Goal: Task Accomplishment & Management: Manage account settings

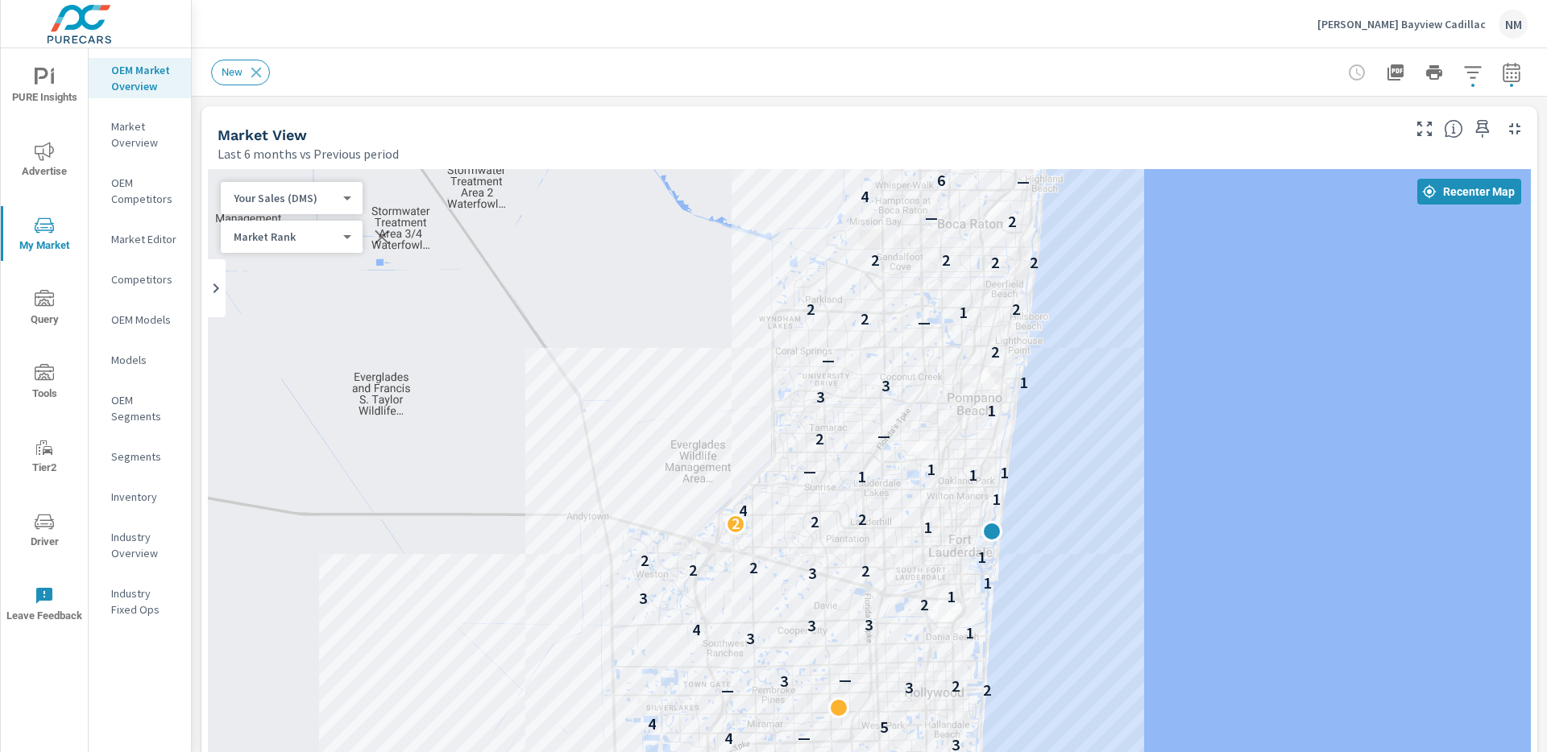
scroll to position [1, 0]
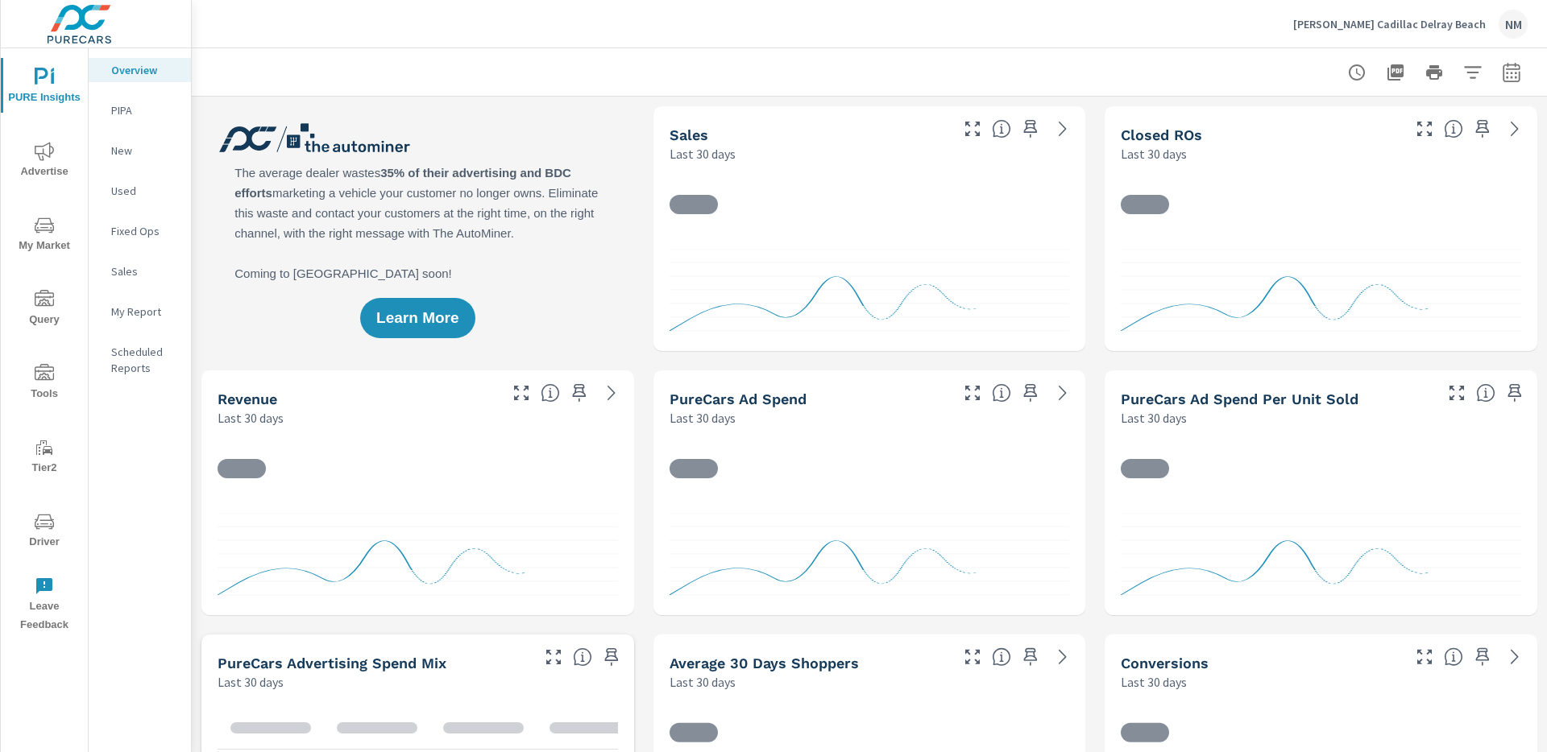
click at [51, 167] on span "Advertise" at bounding box center [44, 161] width 77 height 39
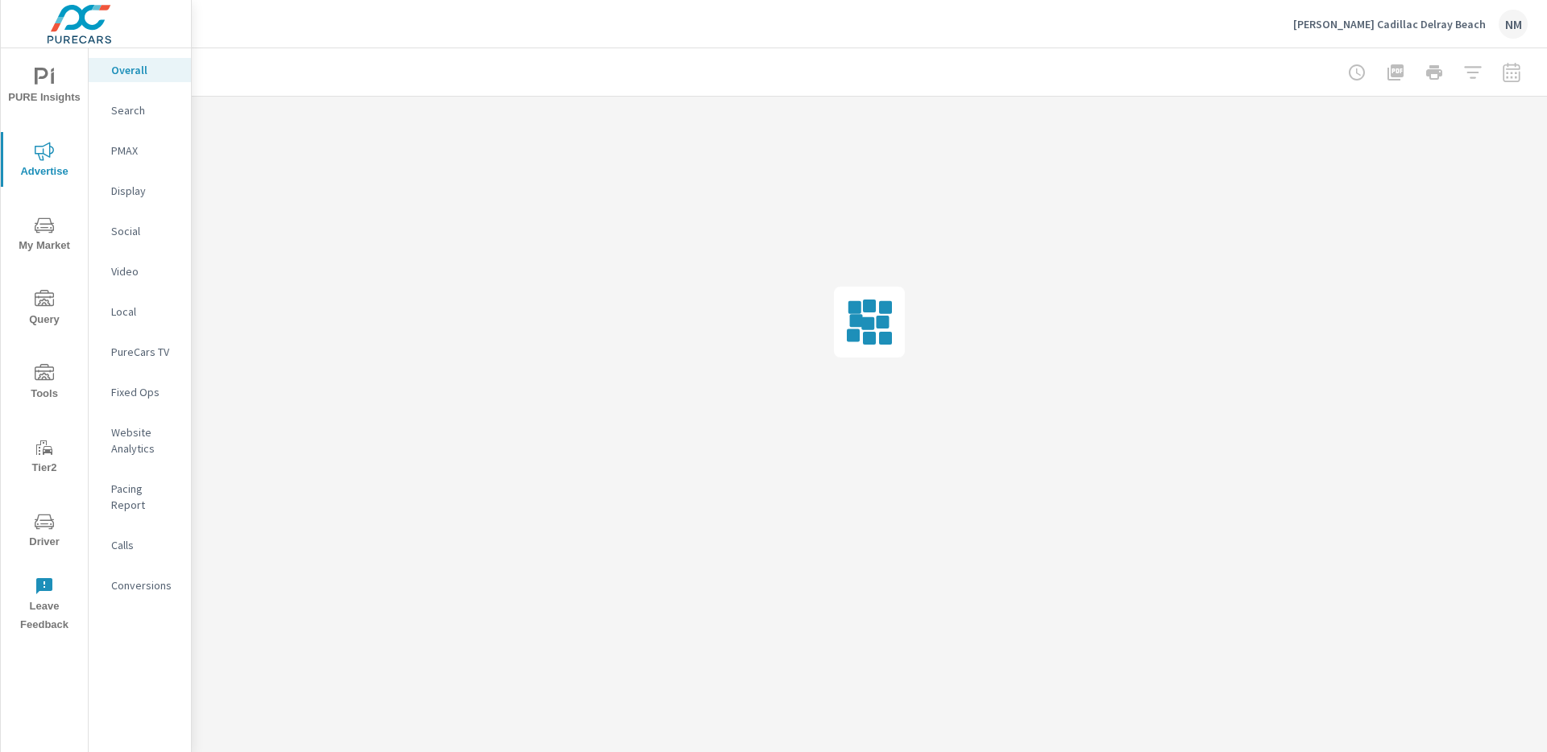
click at [119, 120] on div "Search" at bounding box center [140, 110] width 102 height 24
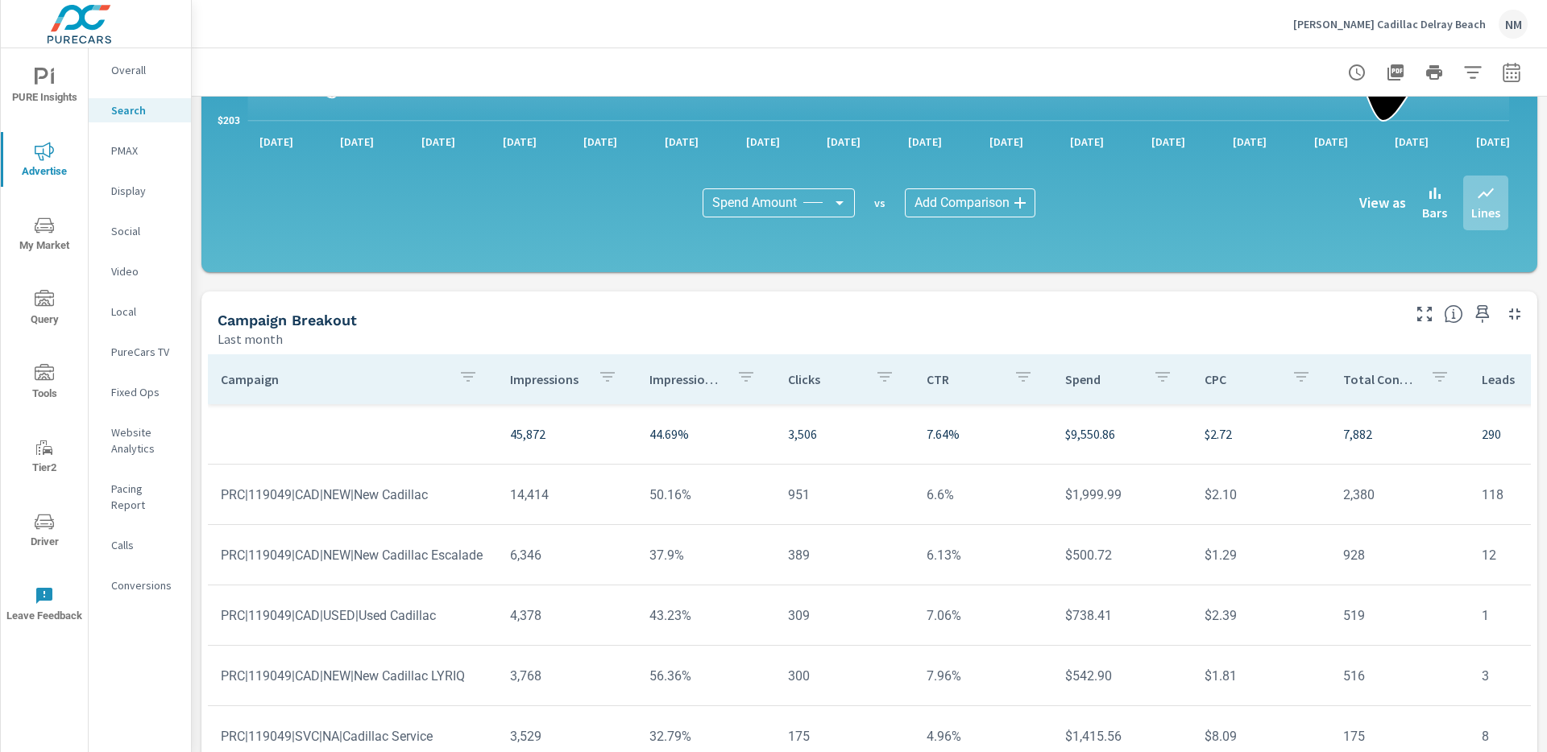
scroll to position [1024, 0]
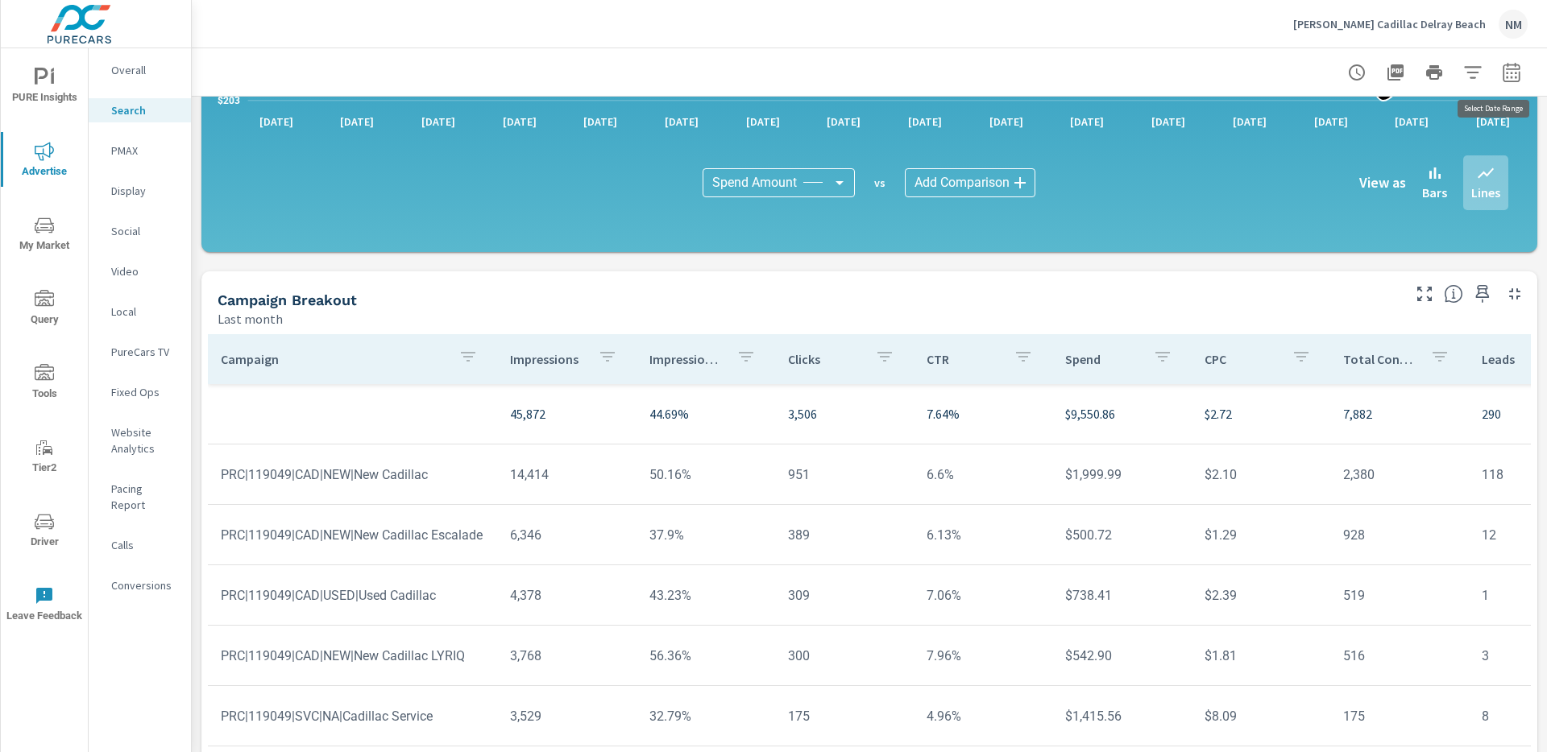
click at [1502, 73] on icon "button" at bounding box center [1511, 72] width 19 height 19
select select "Last month"
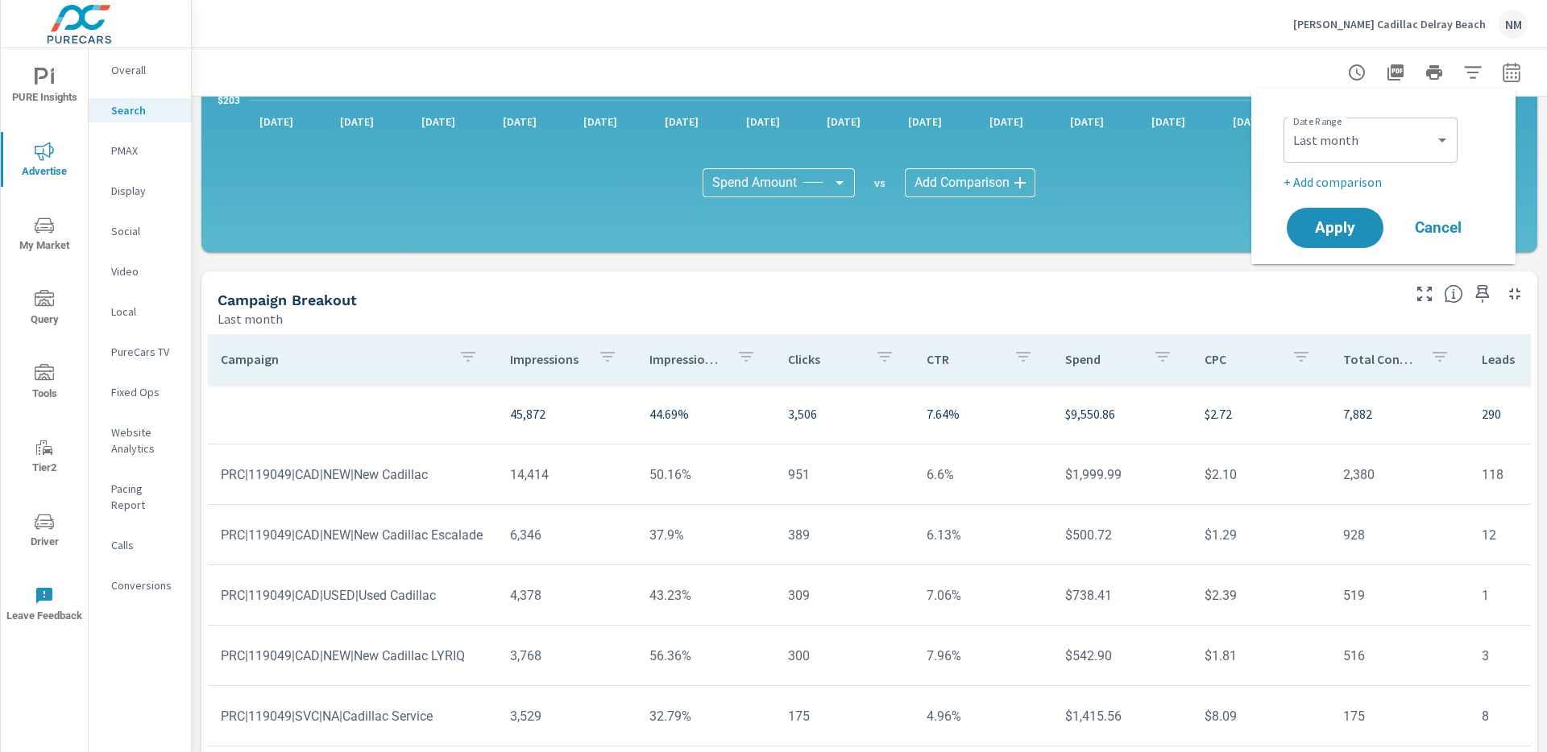
click at [1355, 176] on p "+ Add comparison" at bounding box center [1386, 181] width 206 height 19
select select "Previous period"
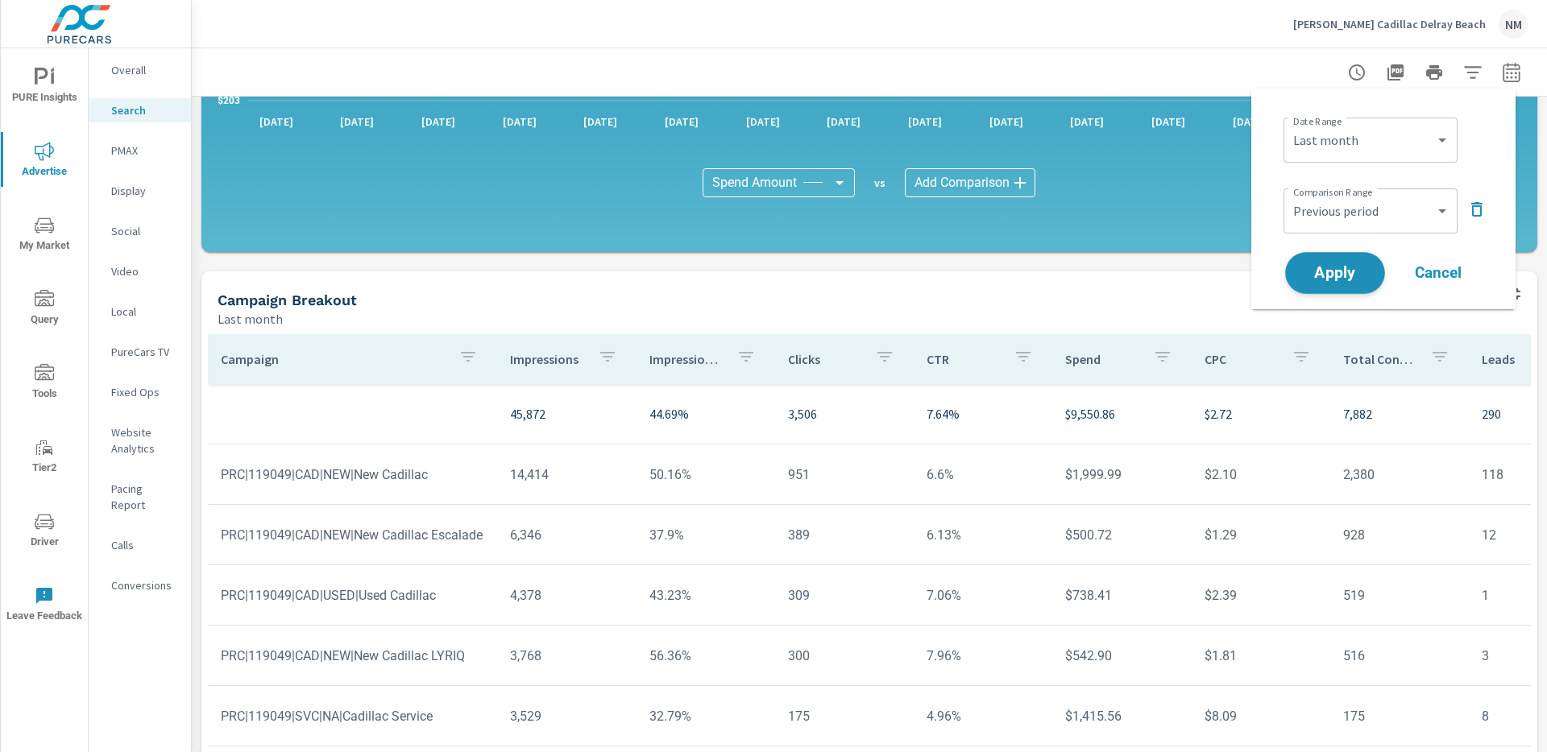
click at [1338, 267] on span "Apply" at bounding box center [1335, 273] width 66 height 15
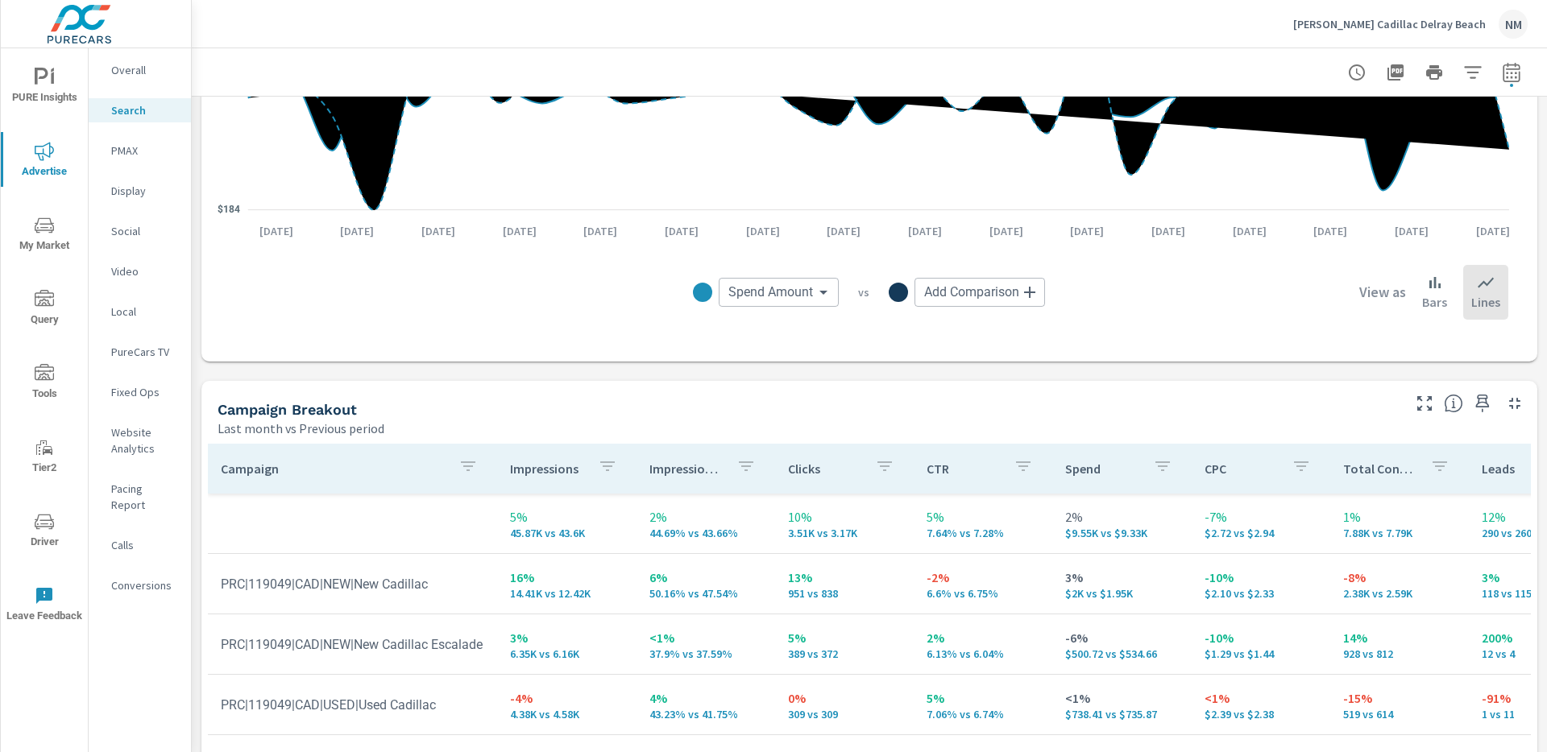
scroll to position [1355, 0]
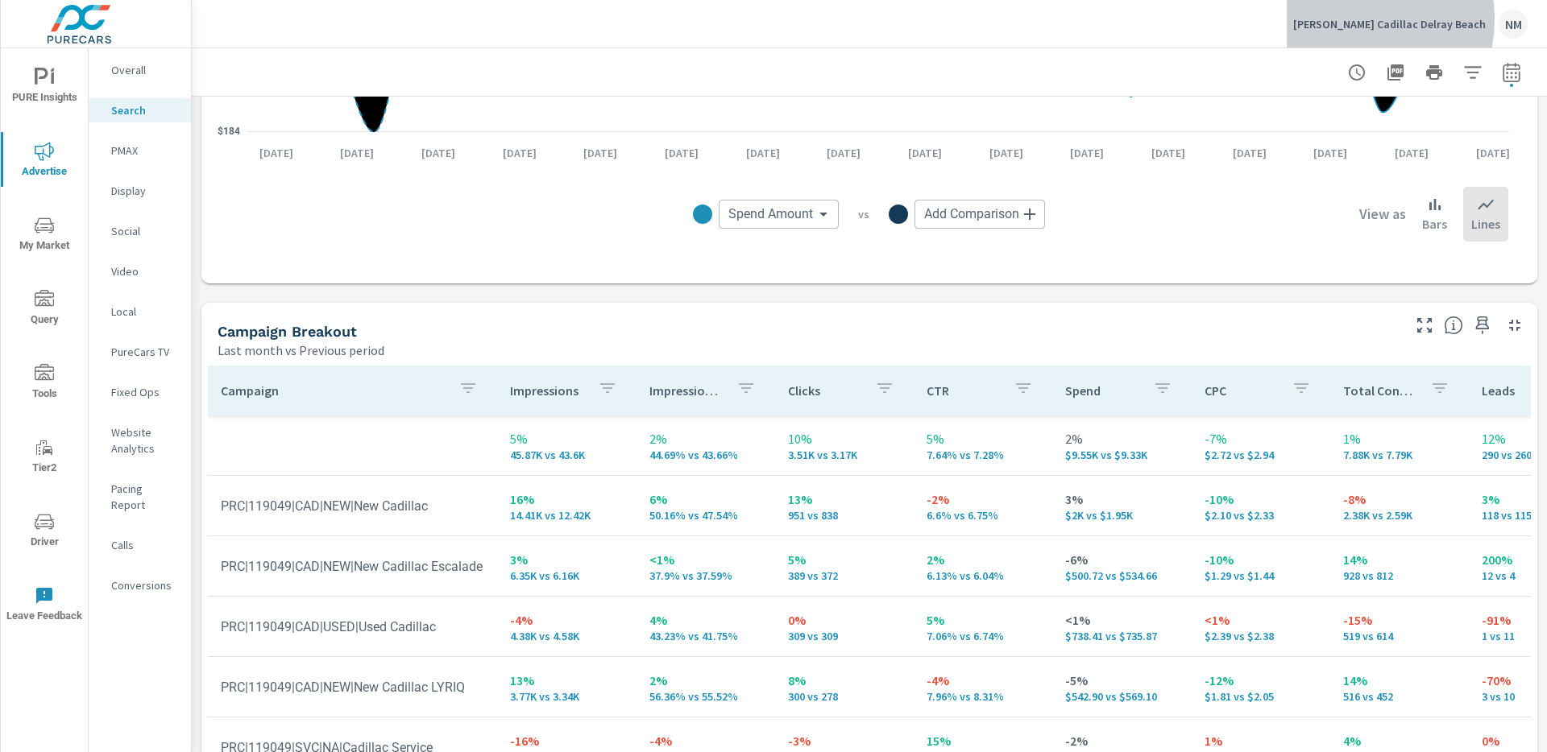
click at [1384, 19] on p "[PERSON_NAME] Cadillac Delray Beach" at bounding box center [1389, 24] width 193 height 15
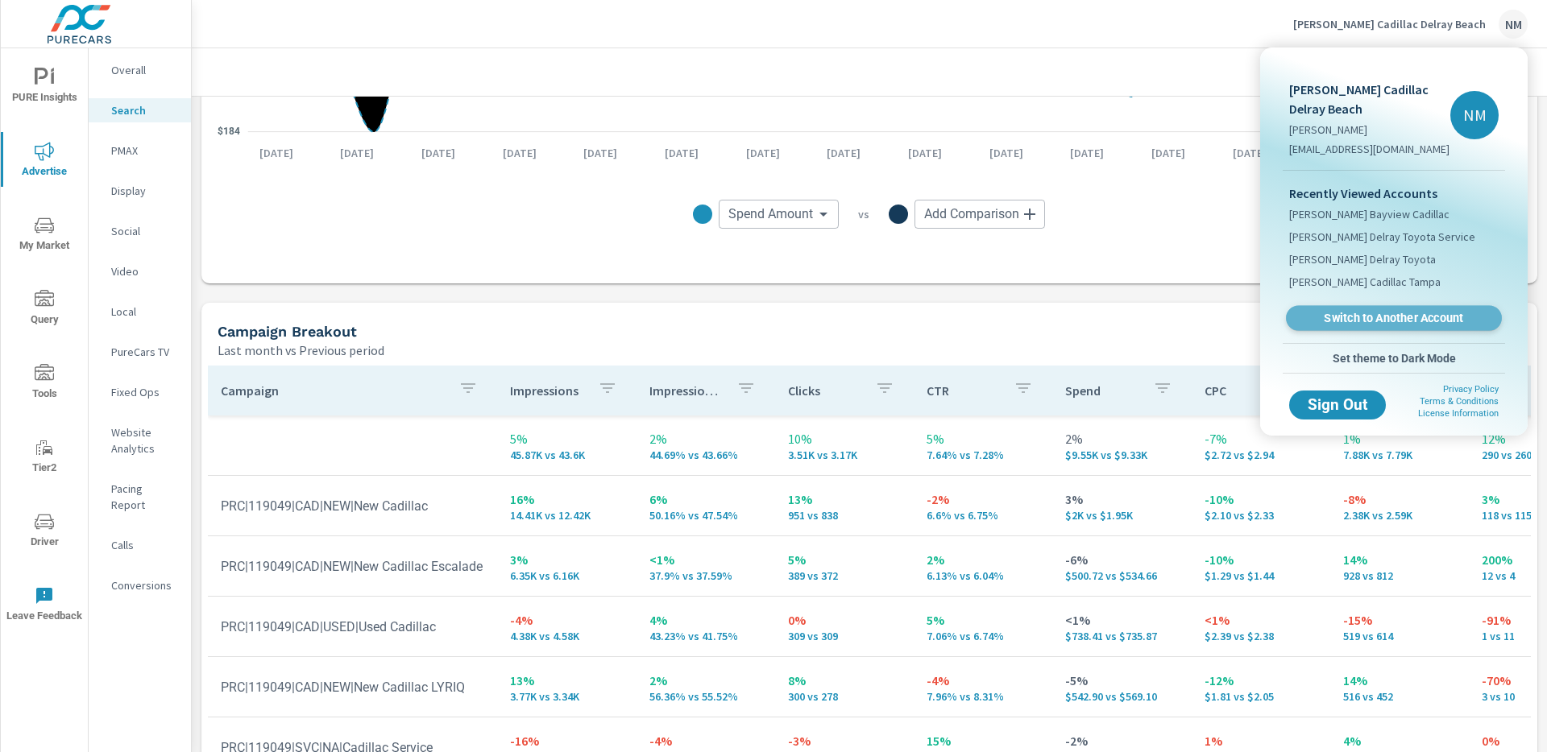
click at [1378, 316] on span "Switch to Another Account" at bounding box center [1393, 318] width 197 height 15
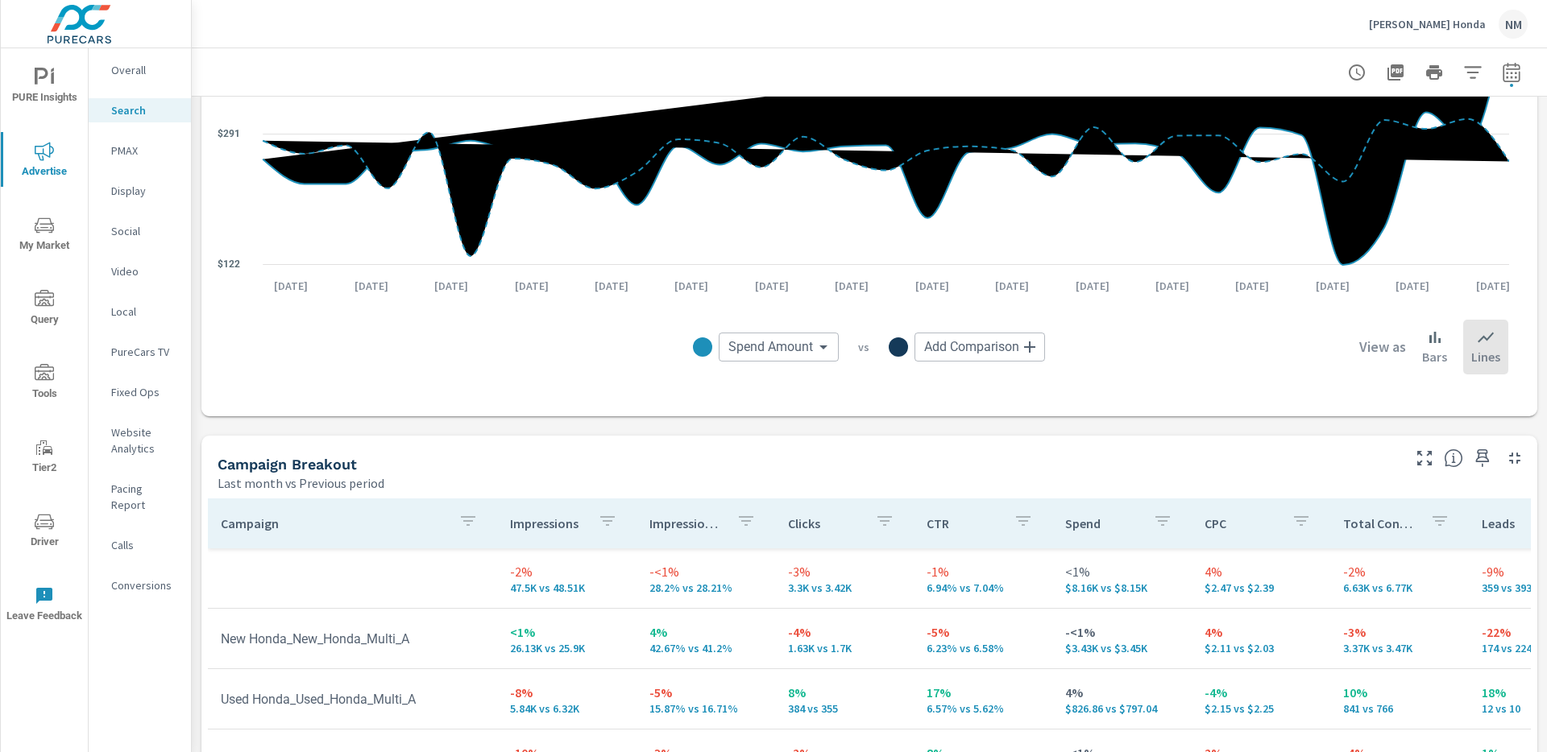
scroll to position [1262, 0]
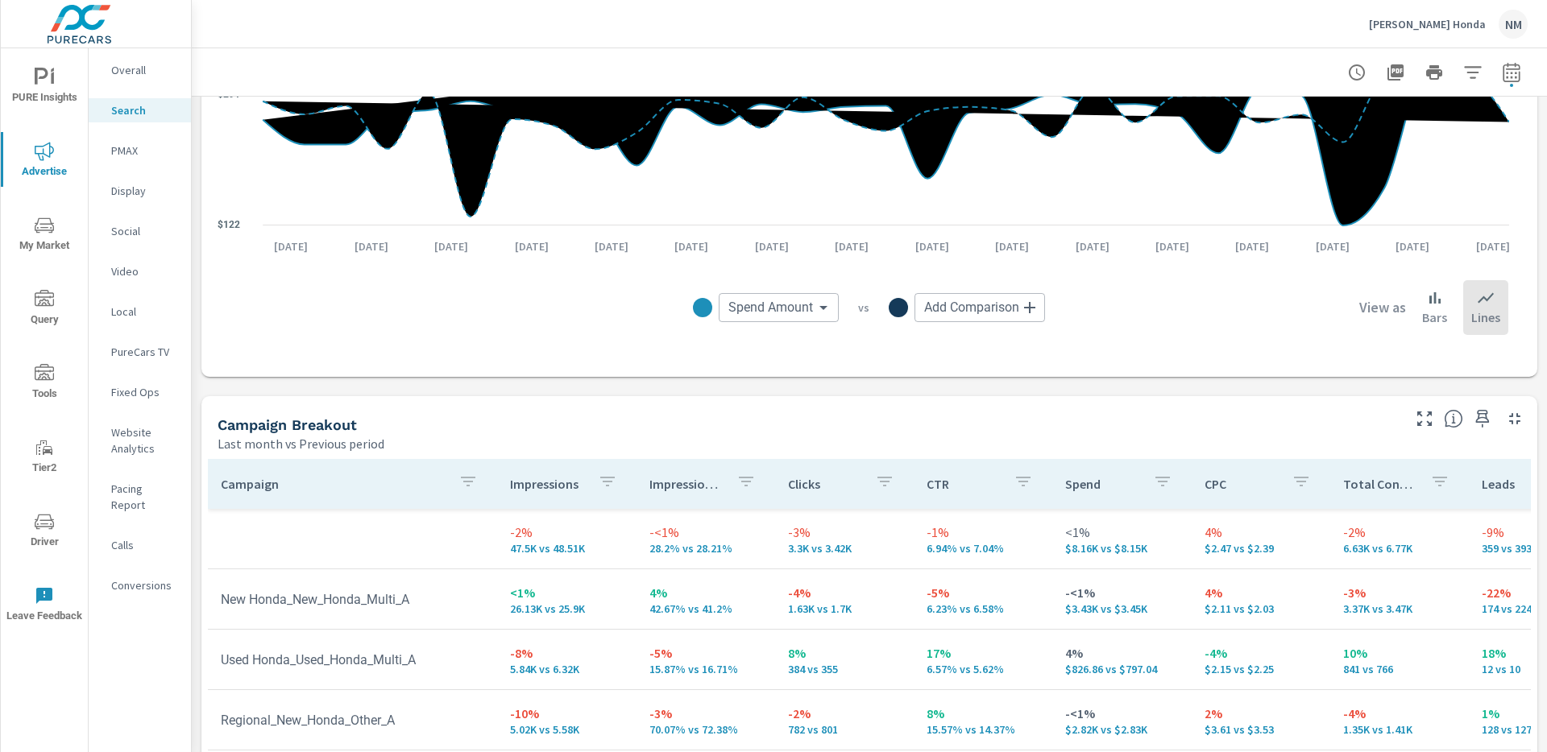
click at [1456, 19] on p "Ed Morse Honda" at bounding box center [1427, 24] width 117 height 15
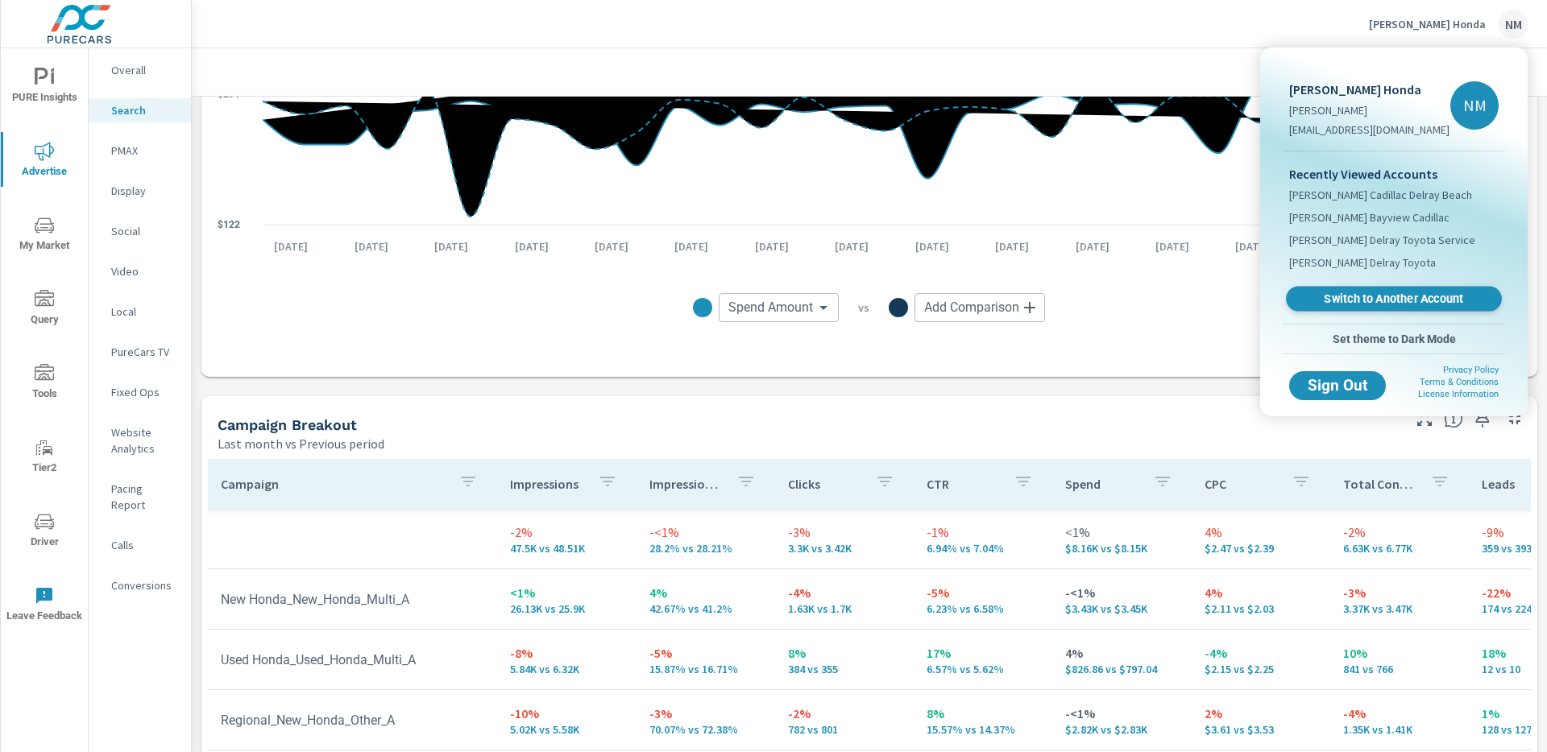
click at [1392, 298] on span "Switch to Another Account" at bounding box center [1393, 299] width 197 height 15
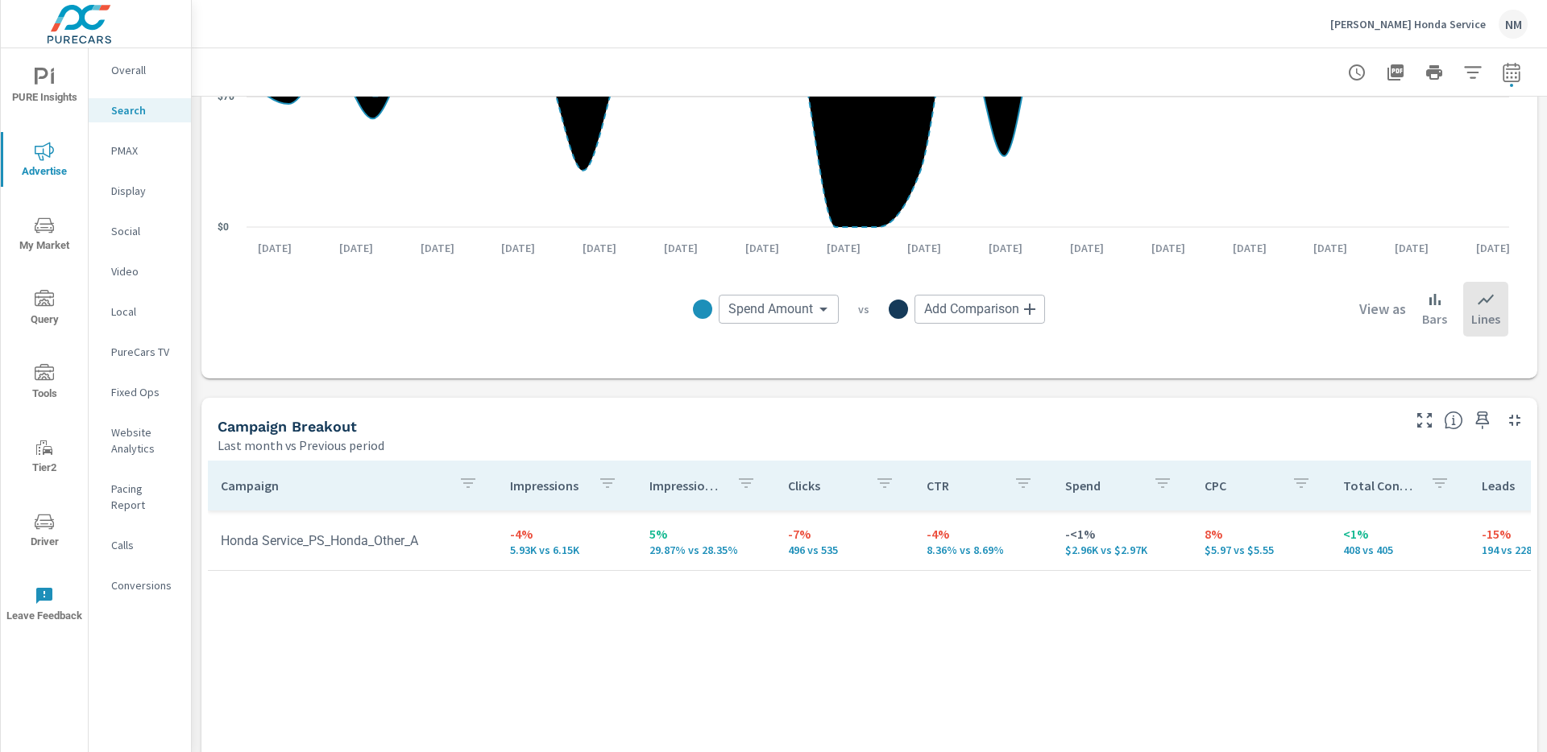
scroll to position [1262, 0]
